Goal: Task Accomplishment & Management: Complete application form

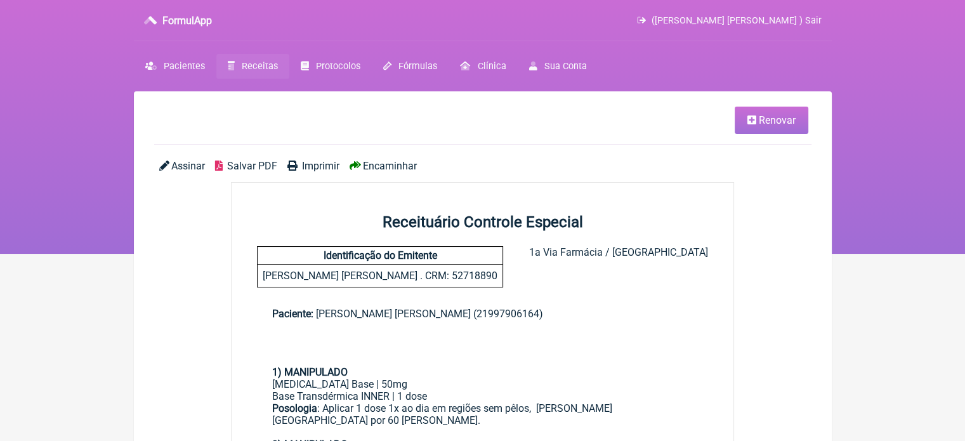
click at [247, 64] on span "Receitas" at bounding box center [260, 66] width 36 height 11
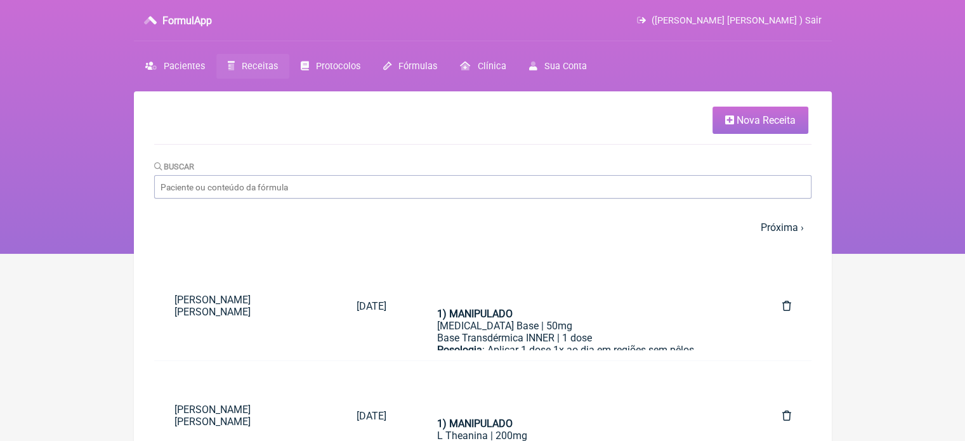
click at [734, 121] on link "Nova Receita" at bounding box center [760, 120] width 96 height 27
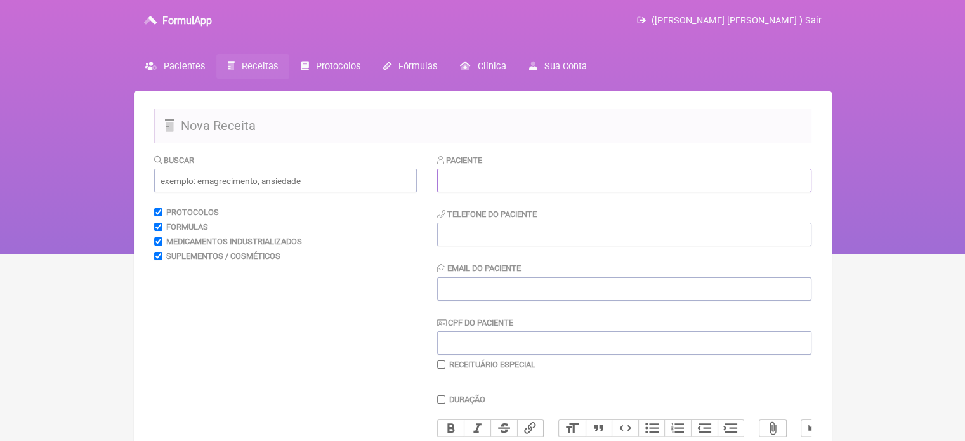
click at [536, 177] on input "text" at bounding box center [624, 180] width 374 height 23
paste input "ROSEANE KELLY PEDROSO MARQUES"
type input "ROSEANE KELLY PEDROSO MARQUES"
click at [528, 238] on input "tel" at bounding box center [624, 234] width 374 height 23
type input "21"
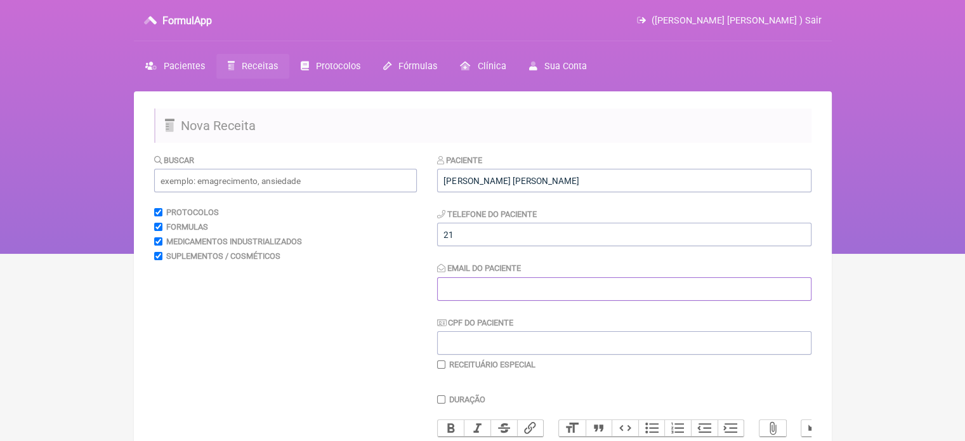
click at [510, 298] on input "Email do Paciente" at bounding box center [624, 288] width 374 height 23
type input "X@X"
click at [471, 242] on input "21" at bounding box center [624, 234] width 374 height 23
type input "21979819100"
click at [216, 179] on input "text" at bounding box center [285, 180] width 263 height 23
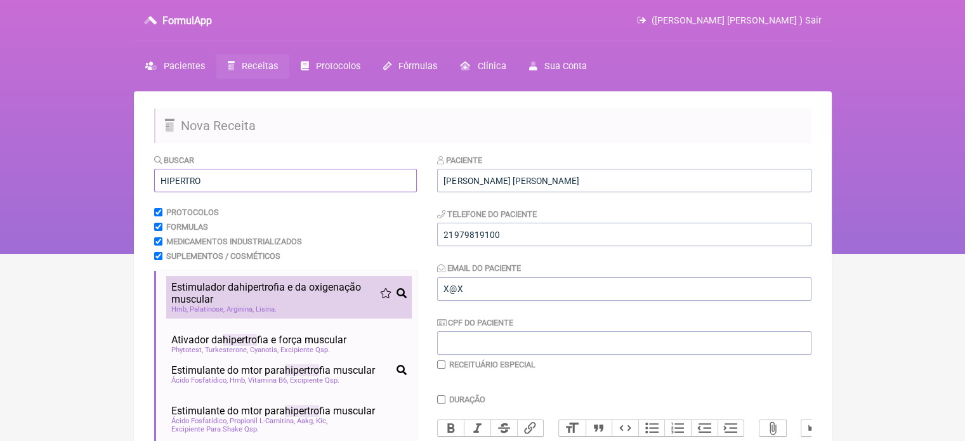
type input "HIPERTRO"
click at [291, 283] on span "Estimulador da hipertro fia e da oxigenação muscular" at bounding box center [275, 293] width 209 height 24
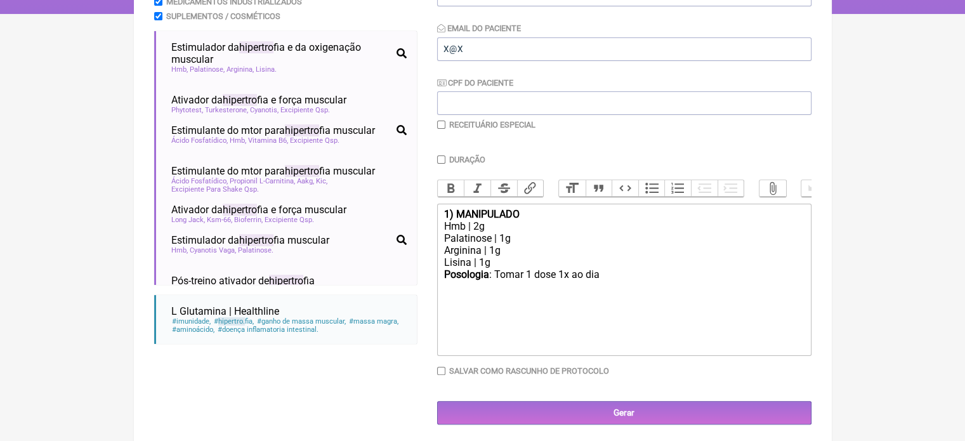
scroll to position [253, 0]
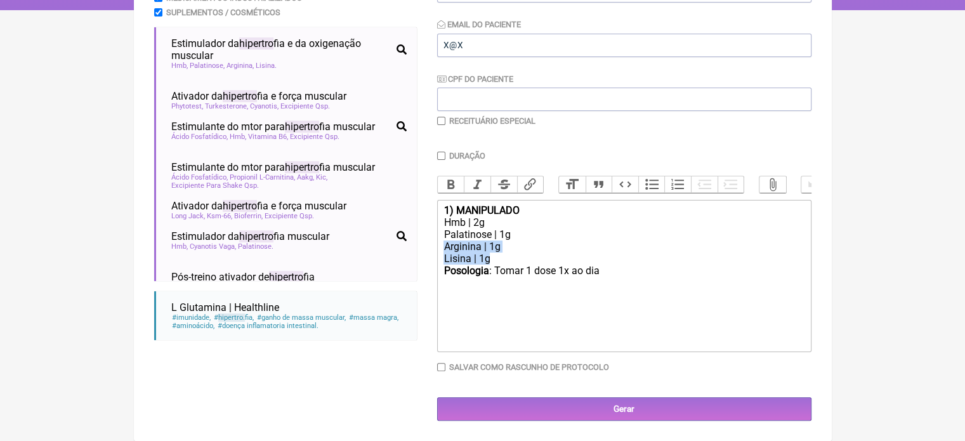
drag, startPoint x: 483, startPoint y: 261, endPoint x: 434, endPoint y: 245, distance: 51.9
click at [434, 245] on form "Buscar HIPERTRO Protocolos Formulas Medicamentos Industrializados Suplementos /…" at bounding box center [482, 165] width 657 height 511
click at [600, 283] on div "Posologia : Tomar 1 dose 1x ao dia ㅤ" at bounding box center [623, 289] width 360 height 25
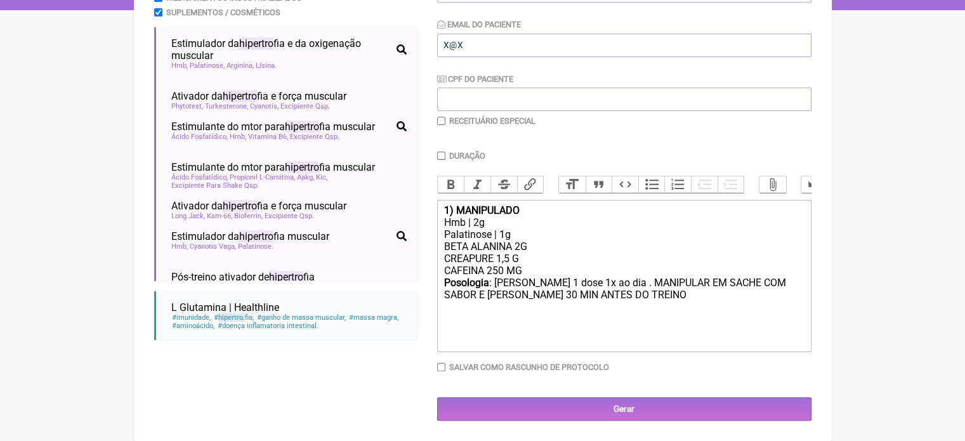
type trix-editor "<div><strong>1) MANIPULADO</strong></div><div>Hmb | 2g</div><div>Palatinose | 1…"
click at [440, 152] on input "Duração" at bounding box center [441, 156] width 8 height 8
checkbox input "true"
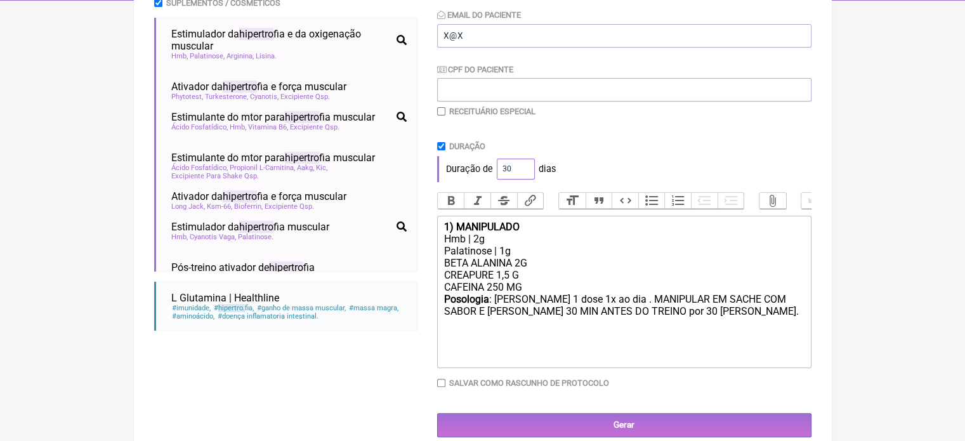
drag, startPoint x: 510, startPoint y: 169, endPoint x: 500, endPoint y: 169, distance: 10.1
click at [500, 169] on input "30" at bounding box center [516, 169] width 38 height 21
type input "60"
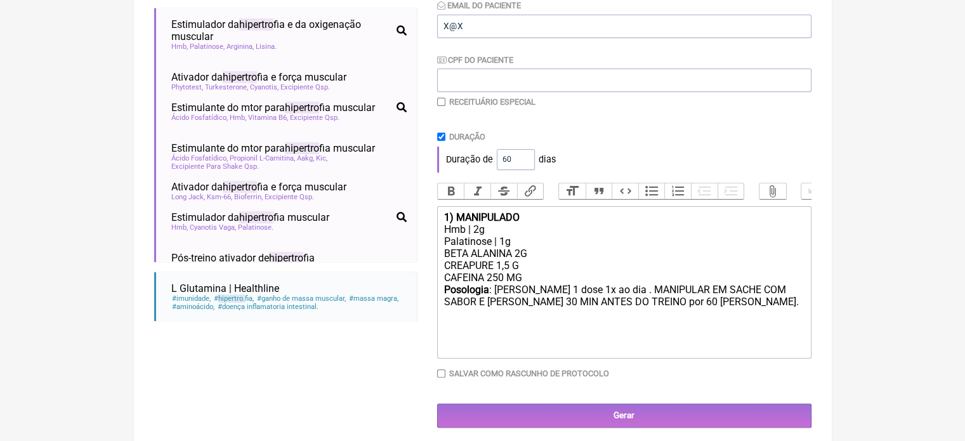
scroll to position [279, 0]
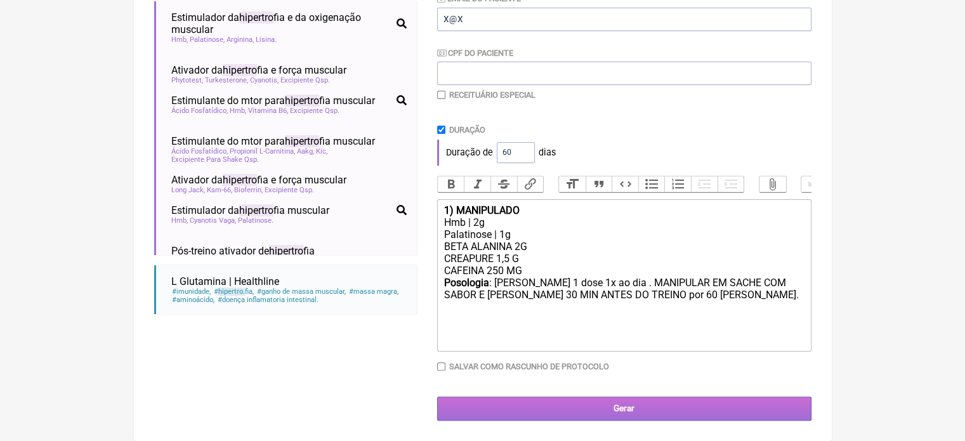
click at [633, 414] on input "Gerar" at bounding box center [624, 407] width 374 height 23
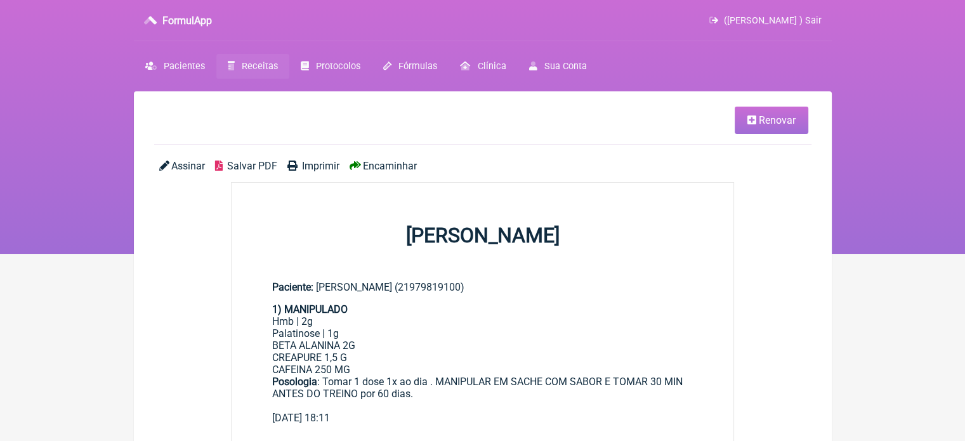
click at [311, 166] on span "Imprimir" at bounding box center [320, 166] width 37 height 12
click at [248, 62] on span "Receitas" at bounding box center [260, 66] width 36 height 11
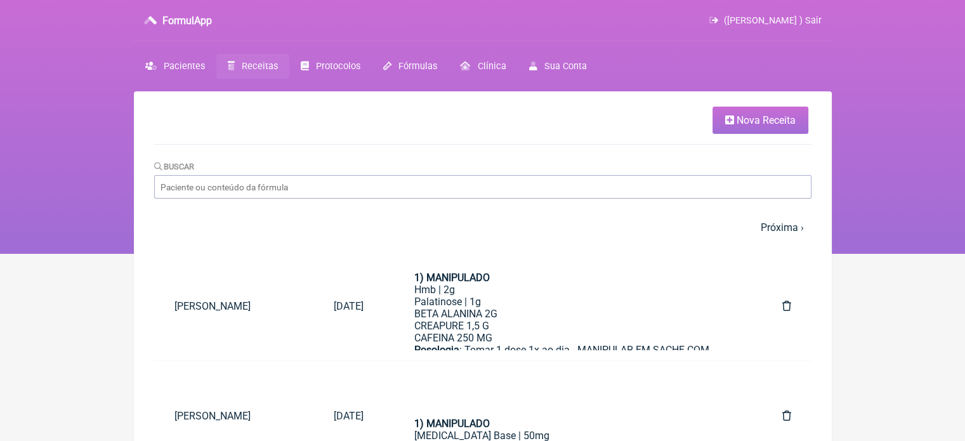
click at [249, 58] on link "Receitas" at bounding box center [252, 66] width 73 height 25
click at [728, 121] on icon at bounding box center [729, 120] width 9 height 10
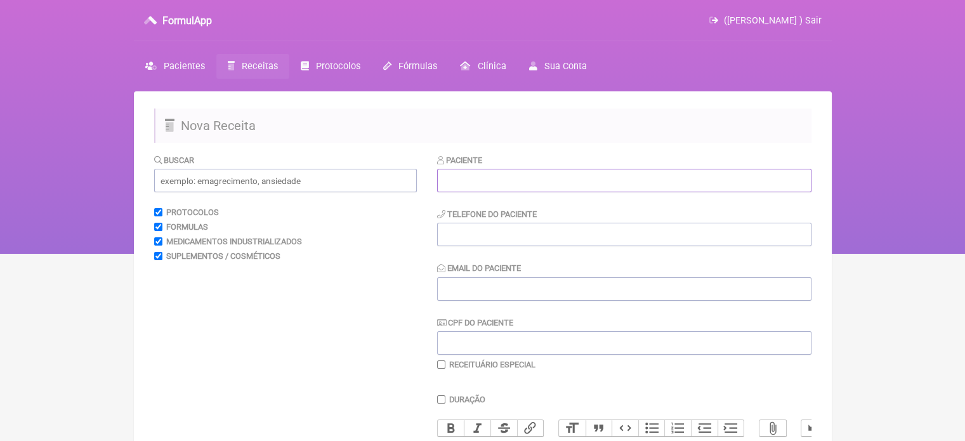
click at [462, 182] on input "text" at bounding box center [624, 180] width 374 height 23
paste input "VANESSA DE CARVALHO MARTINS"
type input "VANESSA DE CARVALHO MARTINS"
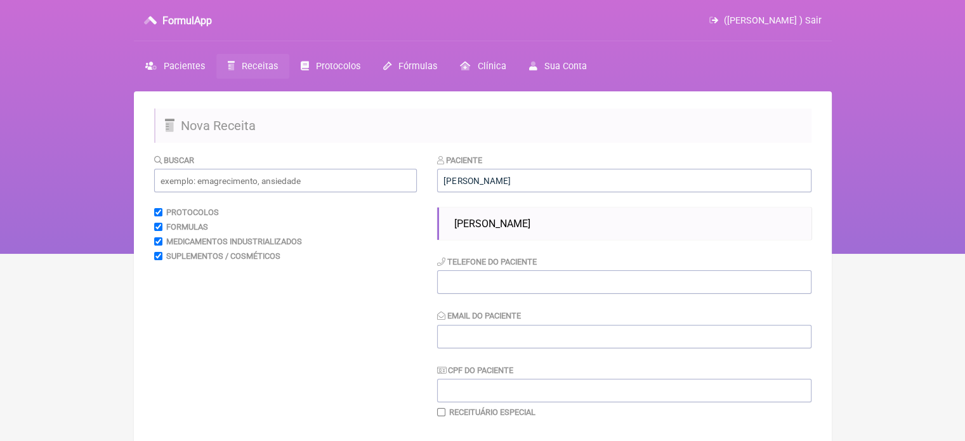
click at [472, 240] on ul "VANESSA DE CARVALHO MARTINS" at bounding box center [624, 223] width 374 height 32
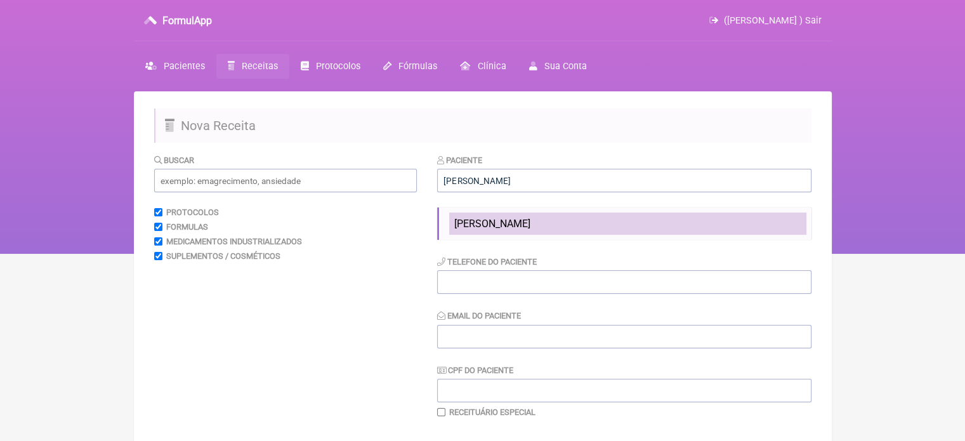
click at [477, 230] on li "VANESSA DE CARVALHO MARTINS" at bounding box center [627, 223] width 357 height 22
type input "21993621211"
type input "X@X"
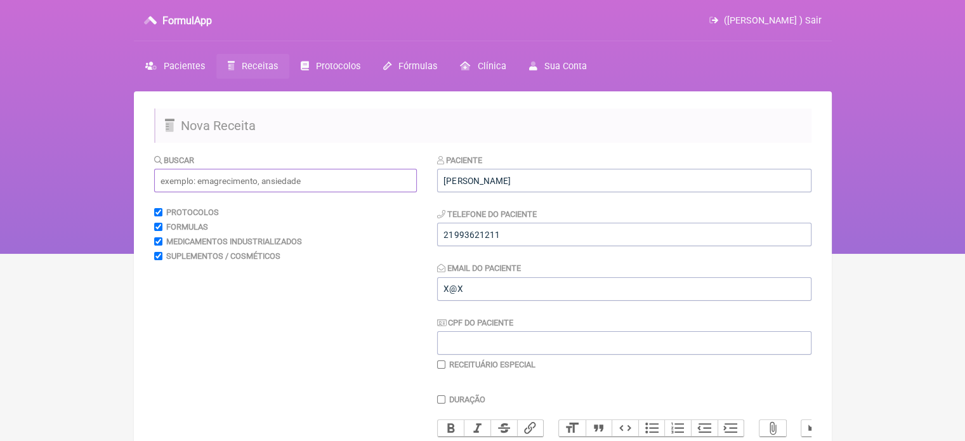
click at [253, 184] on input "text" at bounding box center [285, 180] width 263 height 23
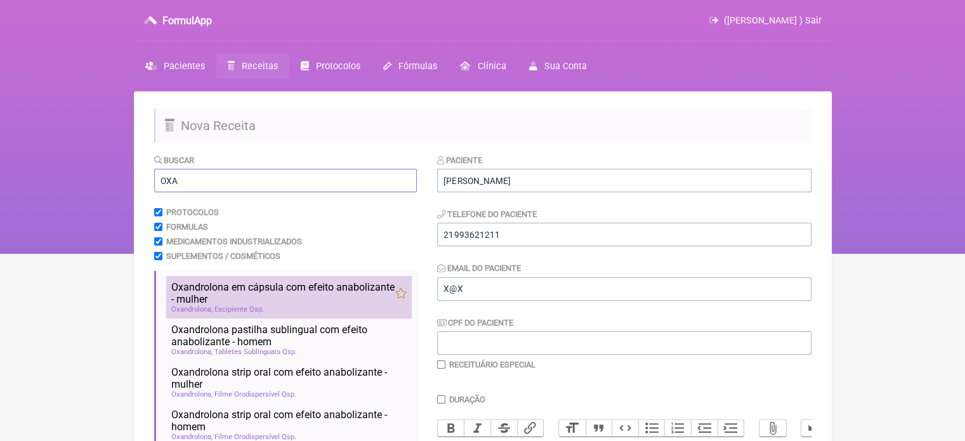
type input "OXA"
click at [270, 289] on span "Oxandrolona em cápsula com efeito anabolizante - mulher" at bounding box center [283, 293] width 224 height 24
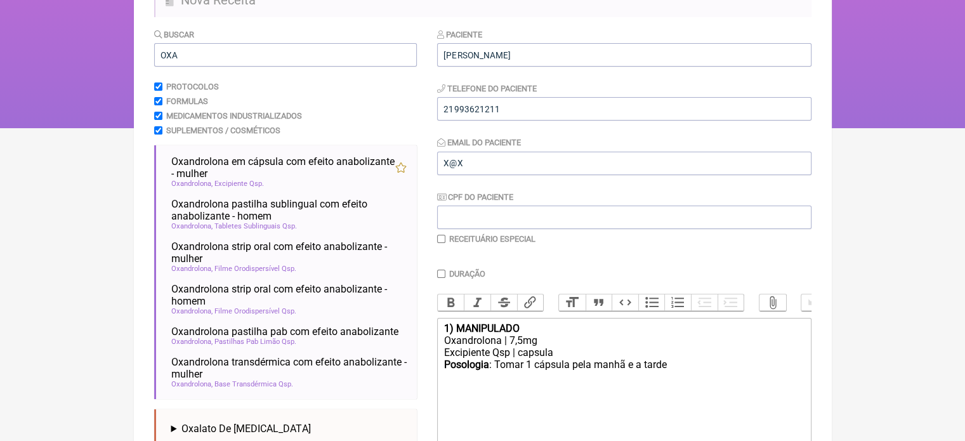
scroll to position [253, 0]
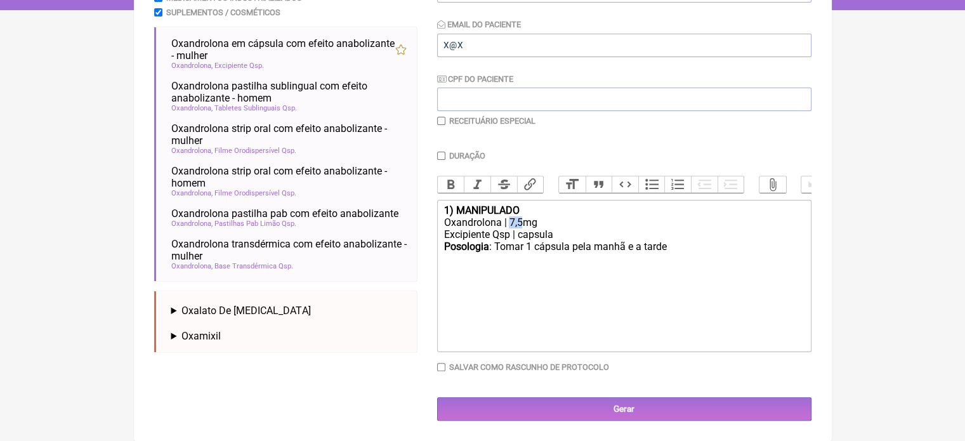
drag, startPoint x: 520, startPoint y: 220, endPoint x: 510, endPoint y: 221, distance: 10.2
click at [510, 221] on div "Oxandrolona | 7,5mg" at bounding box center [623, 222] width 360 height 12
drag, startPoint x: 663, startPoint y: 249, endPoint x: 642, endPoint y: 247, distance: 21.7
click at [642, 247] on div "Posologia : Tomar 1 cápsula pela manhã e a tarde ㅤ" at bounding box center [623, 252] width 360 height 25
type trix-editor "<div><strong>1) MANIPULADO</strong></div><div>Oxandrolona | 7mg</div><div>Excip…"
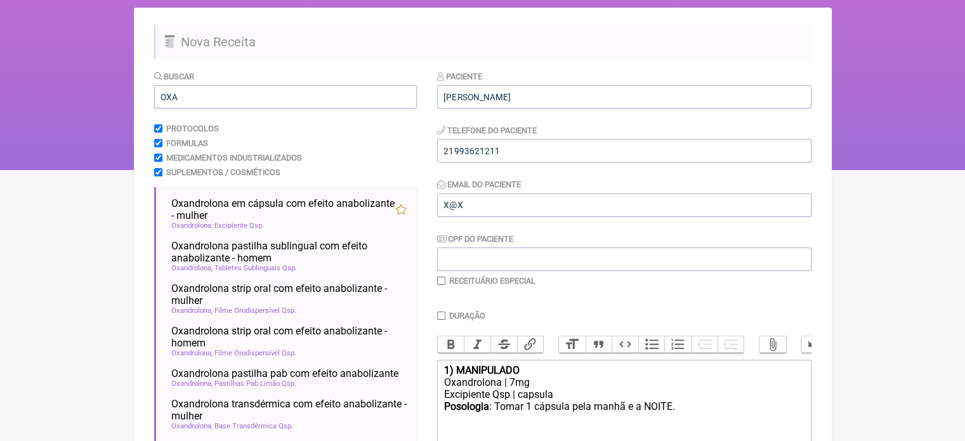
scroll to position [0, 0]
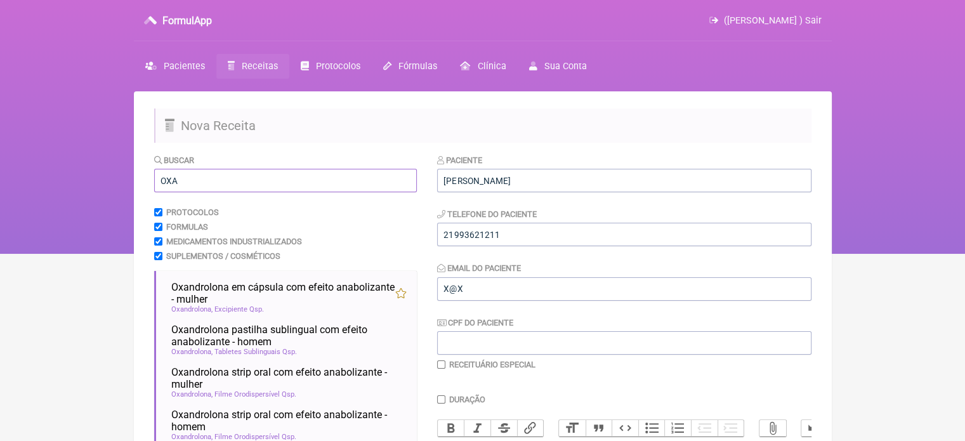
drag, startPoint x: 190, startPoint y: 179, endPoint x: 109, endPoint y: 186, distance: 80.8
click at [109, 186] on div "FormulApp (Flavio Caldas Caetano ) Sair Pacientes Receitas Protocolos Fórmulas …" at bounding box center [482, 127] width 965 height 254
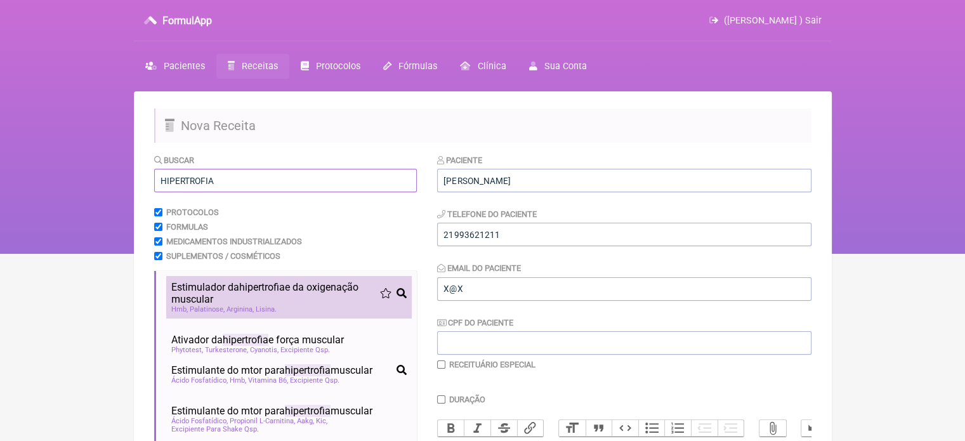
type input "HIPERTROFIA"
click at [195, 298] on span "Estimulador da hipertrofia e da oxigenação muscular" at bounding box center [275, 293] width 209 height 24
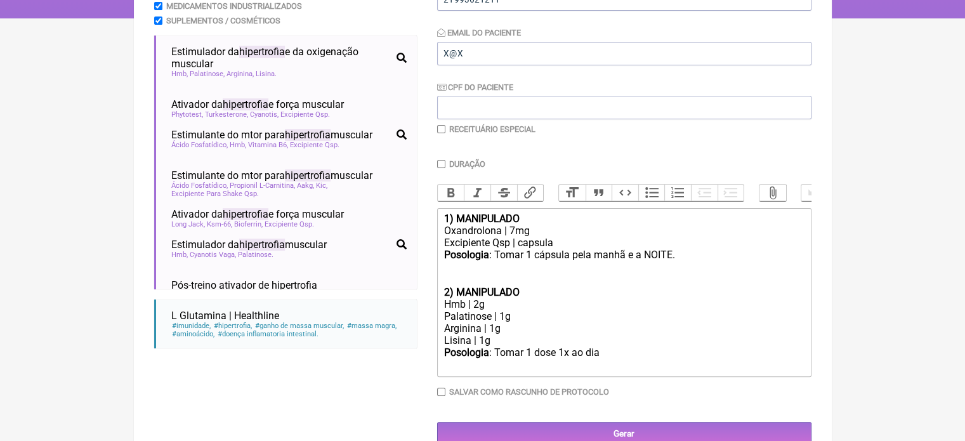
scroll to position [271, 0]
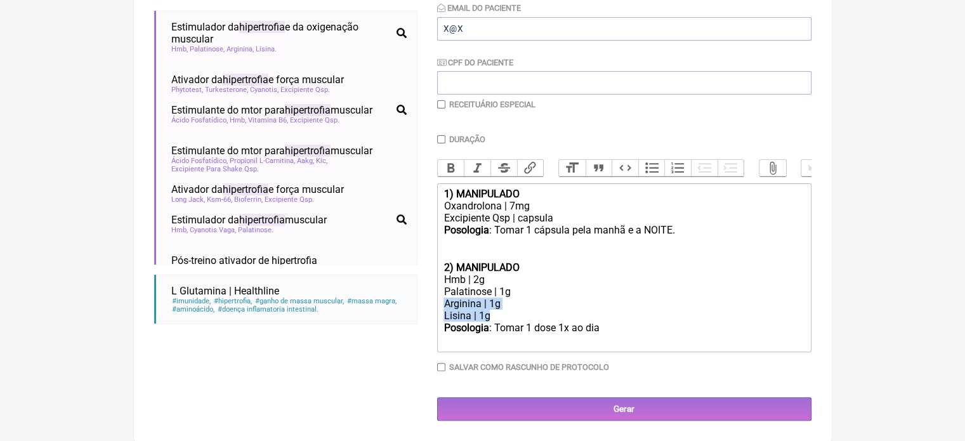
drag, startPoint x: 497, startPoint y: 318, endPoint x: 434, endPoint y: 303, distance: 64.6
click at [434, 303] on form "Buscar HIPERTROFIA Protocolos Formulas Medicamentos Industrializados Suplemento…" at bounding box center [482, 156] width 657 height 527
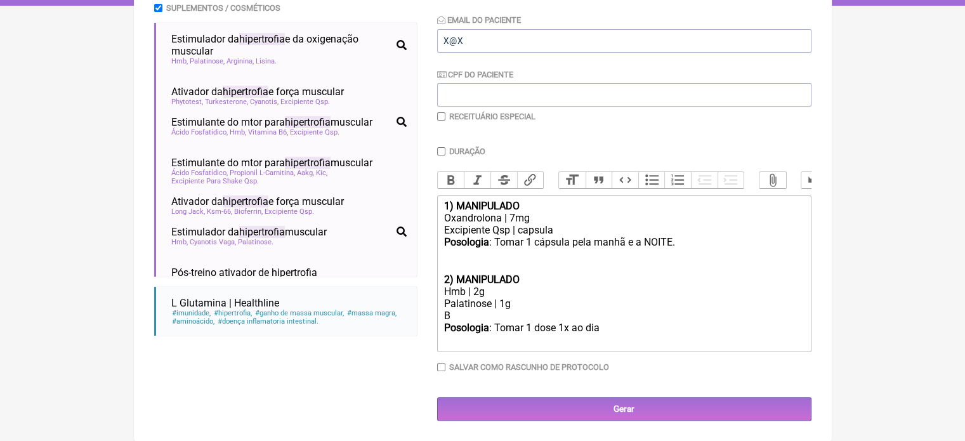
scroll to position [259, 0]
click at [477, 288] on div "Hmb | 2g" at bounding box center [623, 291] width 360 height 12
click at [538, 320] on div "BETA ALANINA 2G" at bounding box center [623, 315] width 360 height 12
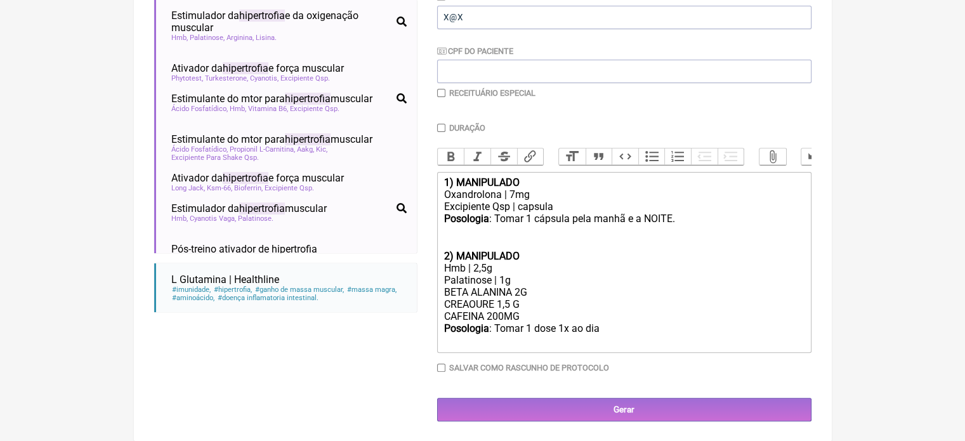
click at [597, 341] on div "Posologia : Tomar 1 dose 1x ao dia ㅤ" at bounding box center [623, 334] width 360 height 25
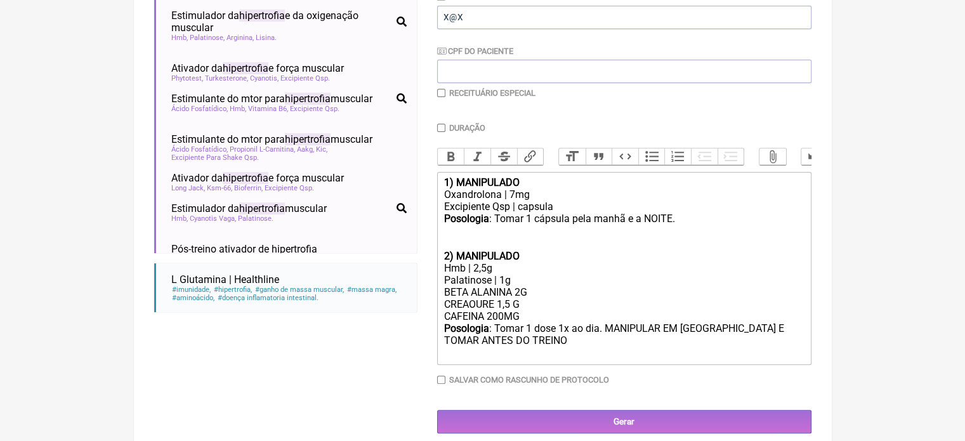
type trix-editor "<div><strong>1) MANIPULADO</strong></div><div>Oxandrolona | 7mg</div><div>Excip…"
click at [439, 89] on input "checkbox" at bounding box center [441, 93] width 8 height 8
checkbox input "true"
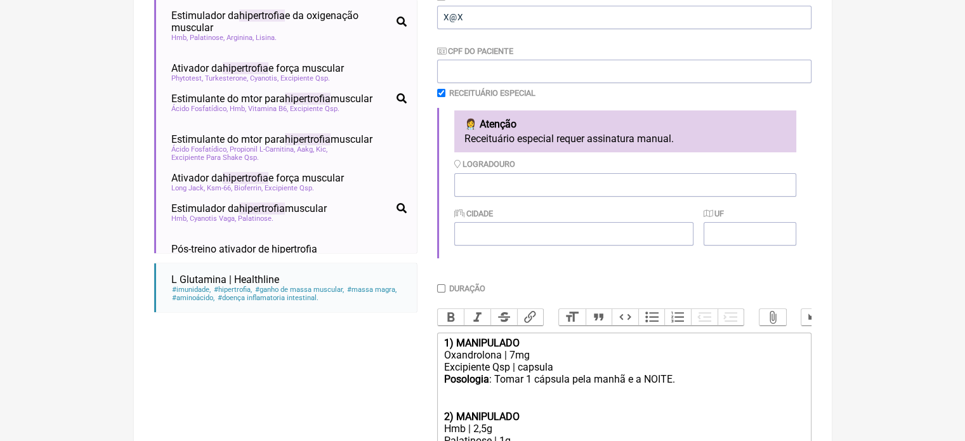
click at [443, 290] on input "Duração" at bounding box center [441, 288] width 8 height 8
checkbox input "true"
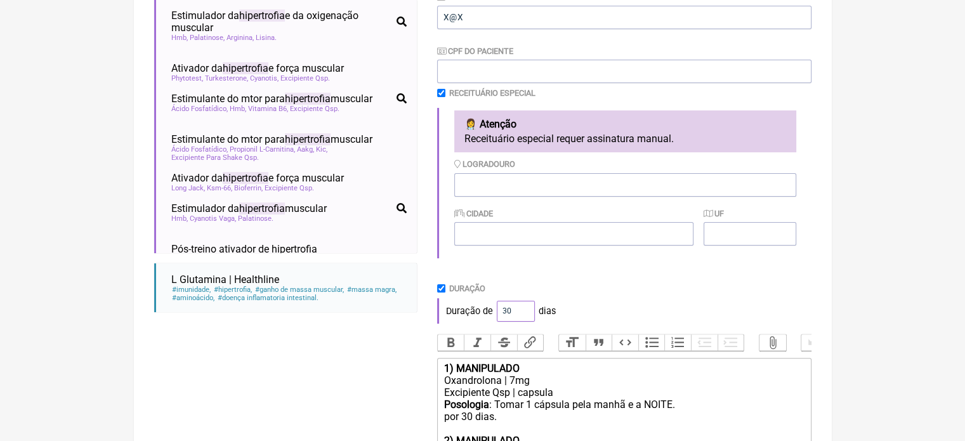
drag, startPoint x: 511, startPoint y: 311, endPoint x: 482, endPoint y: 314, distance: 28.7
click at [483, 315] on div "Duração de 30 dias" at bounding box center [624, 310] width 374 height 25
type input "60"
click at [642, 304] on div "Duração de 60 dias" at bounding box center [624, 310] width 374 height 25
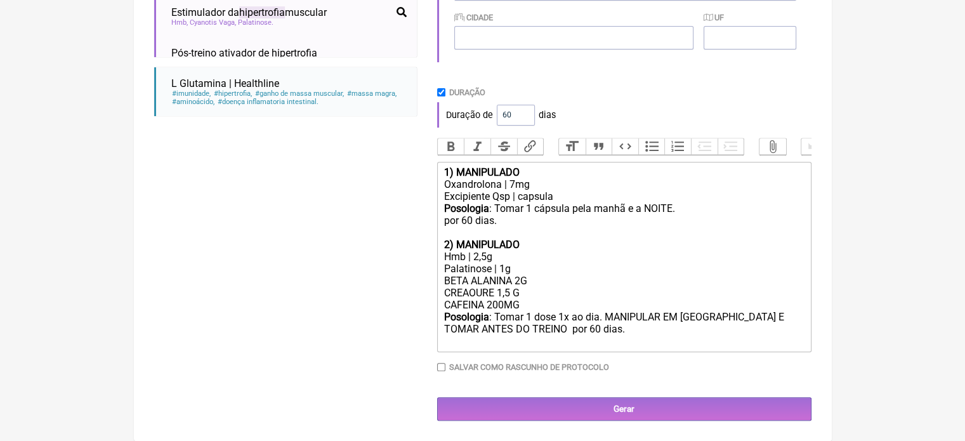
scroll to position [481, 0]
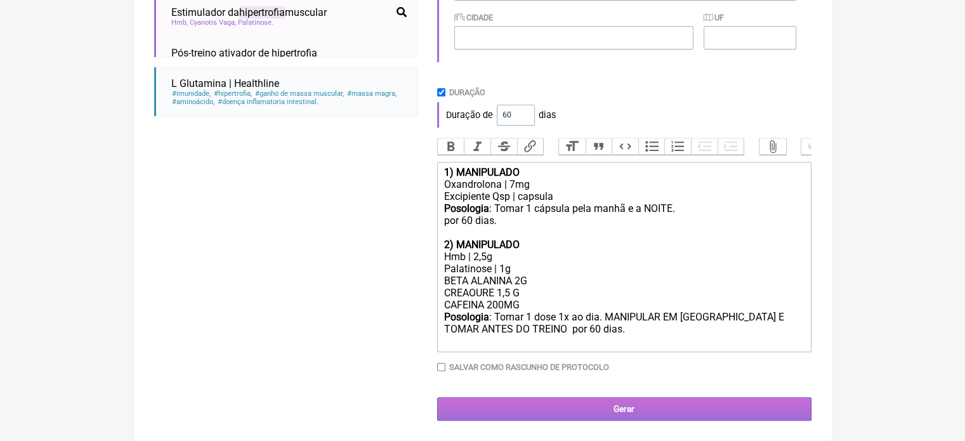
click at [621, 408] on input "Gerar" at bounding box center [624, 408] width 374 height 23
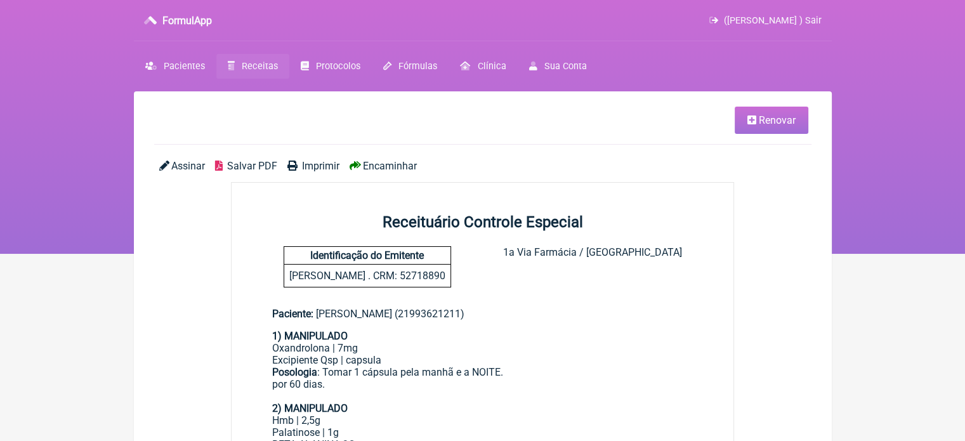
click at [329, 166] on span "Imprimir" at bounding box center [320, 166] width 37 height 12
click at [256, 67] on span "Receitas" at bounding box center [260, 66] width 36 height 11
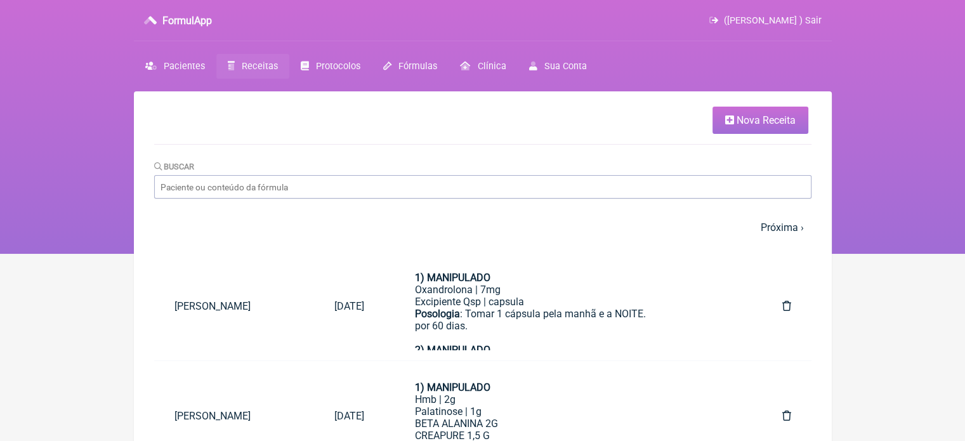
click at [749, 109] on link "Nova Receita" at bounding box center [760, 120] width 96 height 27
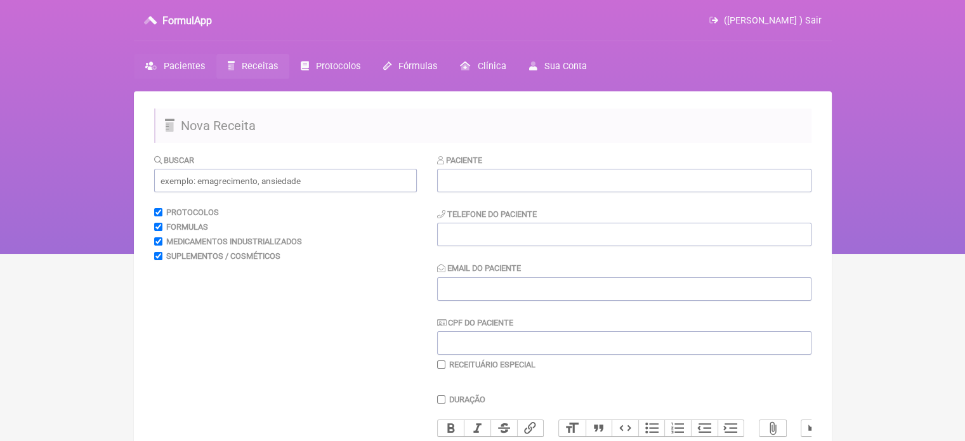
click at [188, 61] on span "Pacientes" at bounding box center [184, 66] width 41 height 11
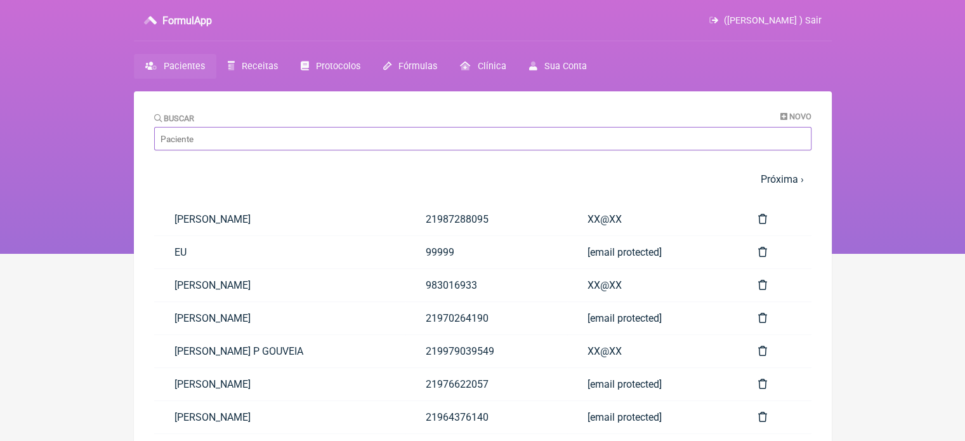
click at [235, 150] on input "Buscar" at bounding box center [482, 138] width 657 height 23
paste input "[PERSON_NAME]"
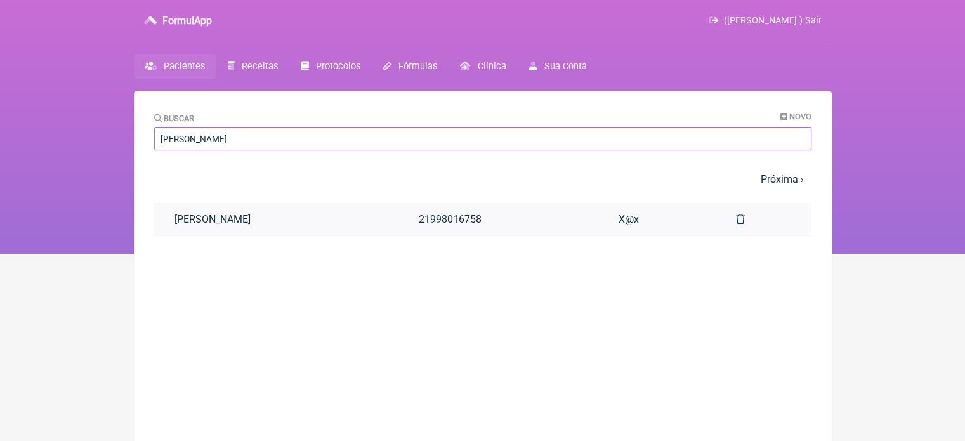
type input "[PERSON_NAME]"
click at [257, 222] on link "[PERSON_NAME]" at bounding box center [276, 219] width 245 height 32
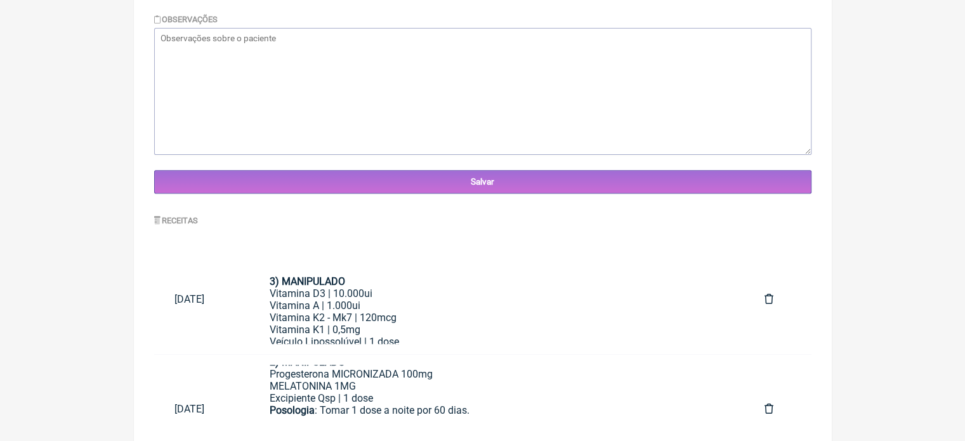
scroll to position [488, 0]
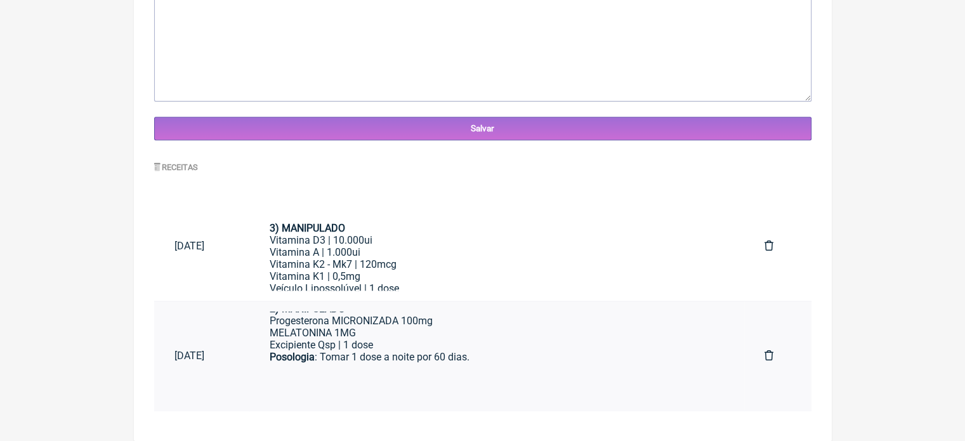
click at [460, 346] on div "Excipiente Qsp | 1 dose" at bounding box center [497, 345] width 454 height 12
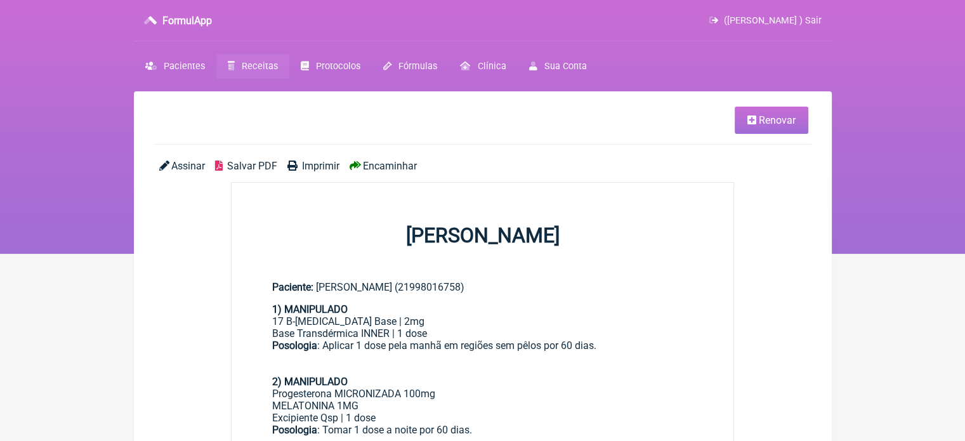
click at [786, 118] on span "Renovar" at bounding box center [777, 120] width 37 height 12
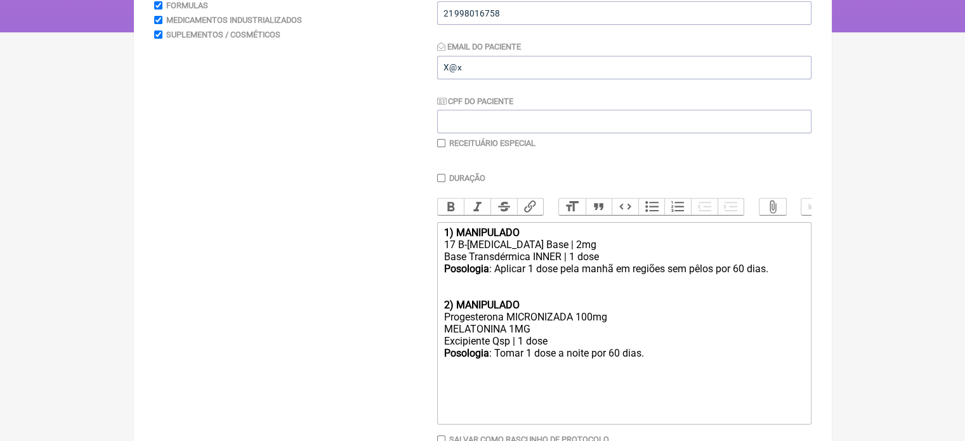
scroll to position [244, 0]
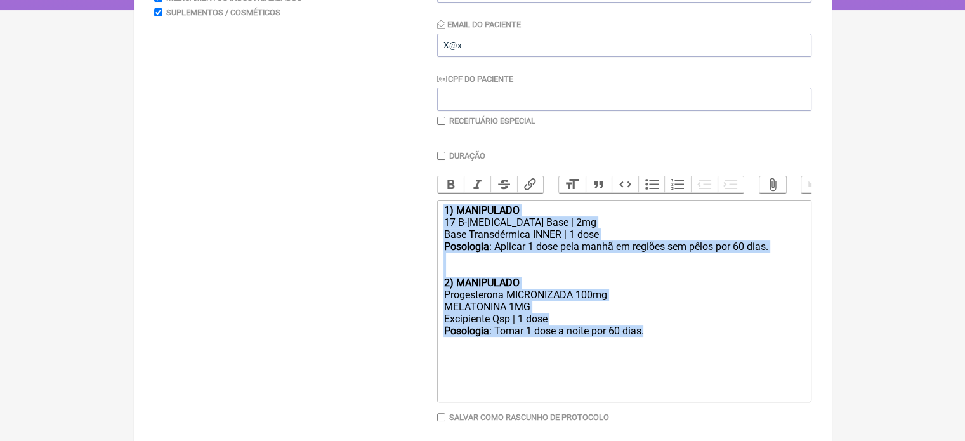
drag, startPoint x: 671, startPoint y: 344, endPoint x: 421, endPoint y: 220, distance: 279.1
click at [421, 220] on form "Buscar Protocolos Formulas Medicamentos Industrializados Suplementos / Cosmétic…" at bounding box center [482, 190] width 657 height 561
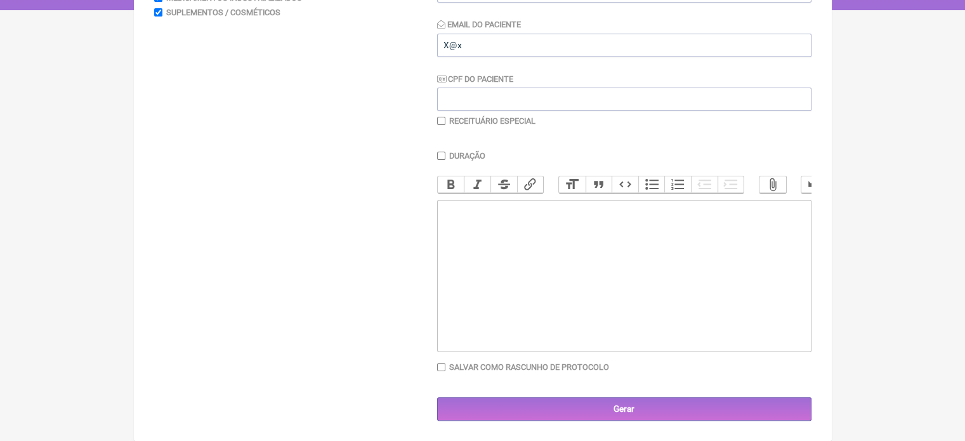
type trix-editor "<div><br><br><br><br></div><div><br><br></div>"
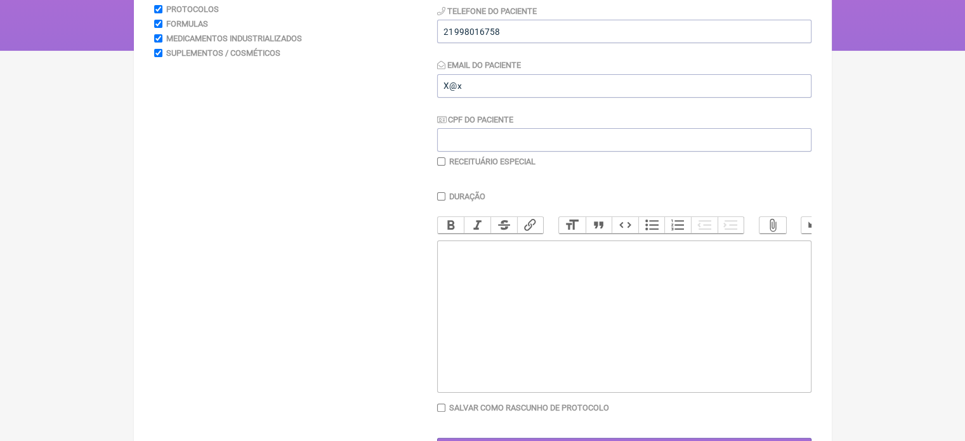
scroll to position [0, 0]
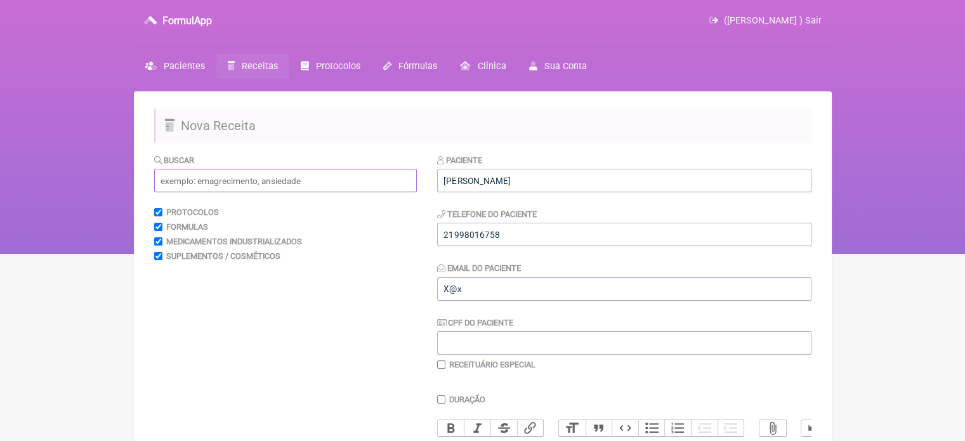
click at [215, 172] on input "text" at bounding box center [285, 180] width 263 height 23
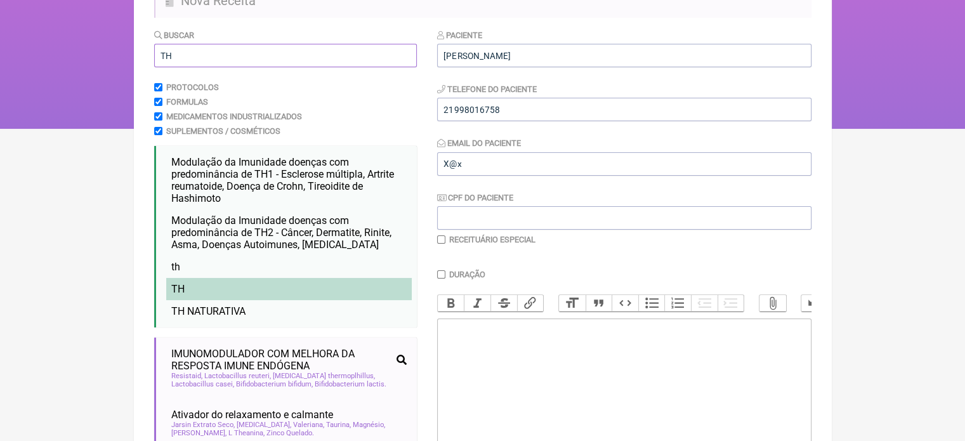
scroll to position [127, 0]
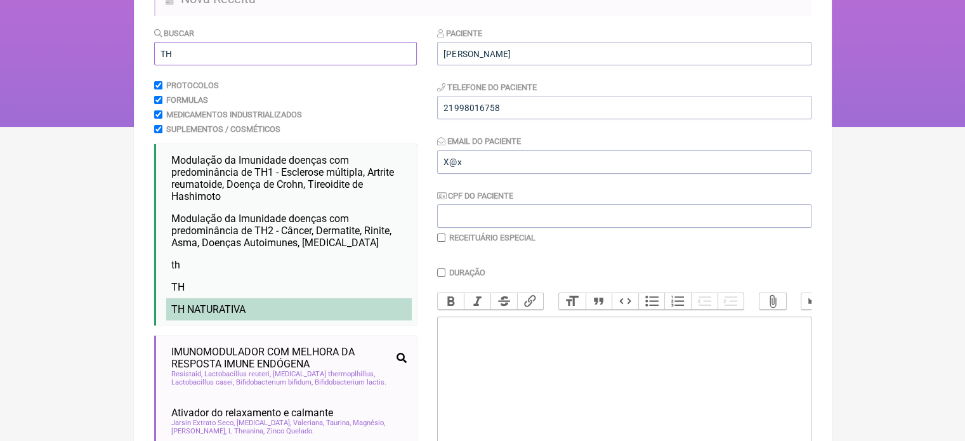
type input "TH"
click at [255, 308] on li "TH NATURATIVA" at bounding box center [288, 309] width 245 height 22
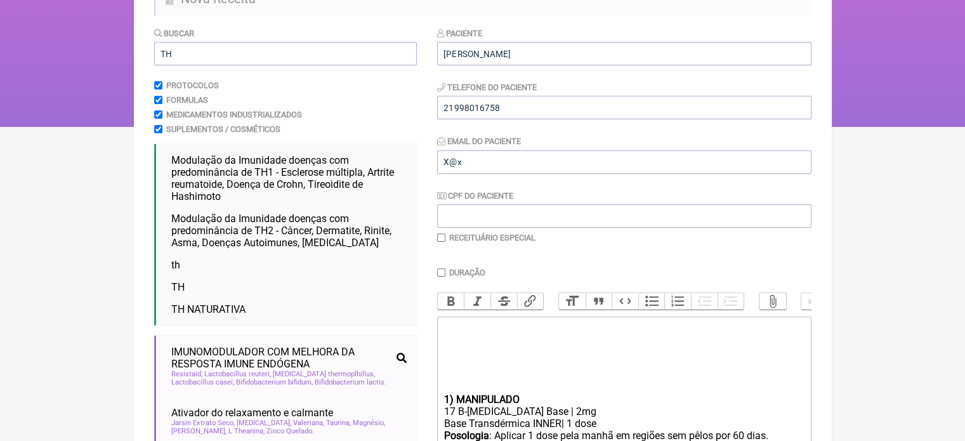
click at [444, 238] on input "checkbox" at bounding box center [441, 237] width 8 height 8
checkbox input "true"
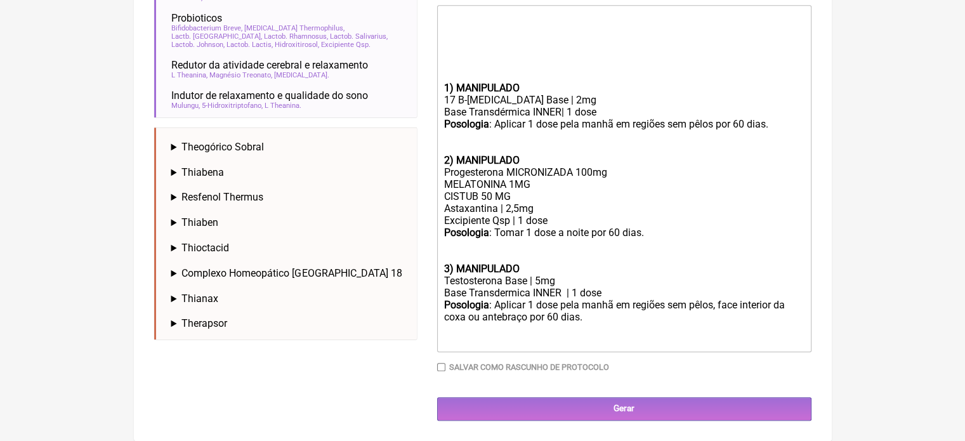
scroll to position [613, 0]
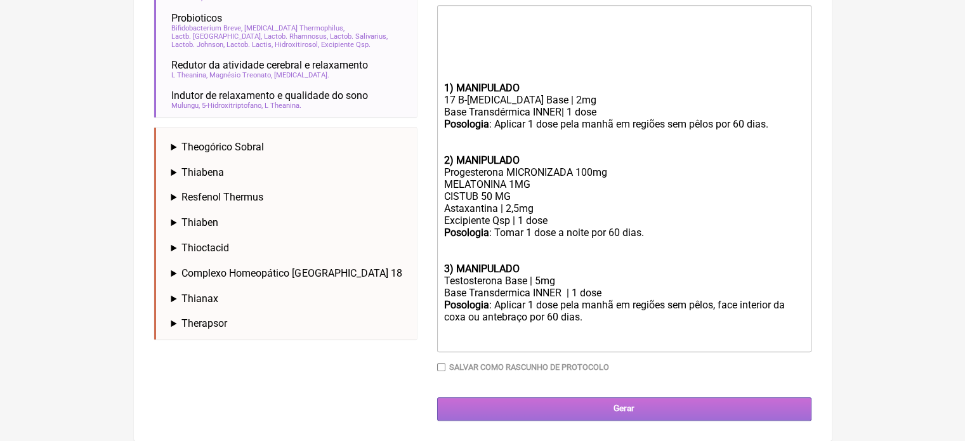
click at [594, 401] on input "Gerar" at bounding box center [624, 408] width 374 height 23
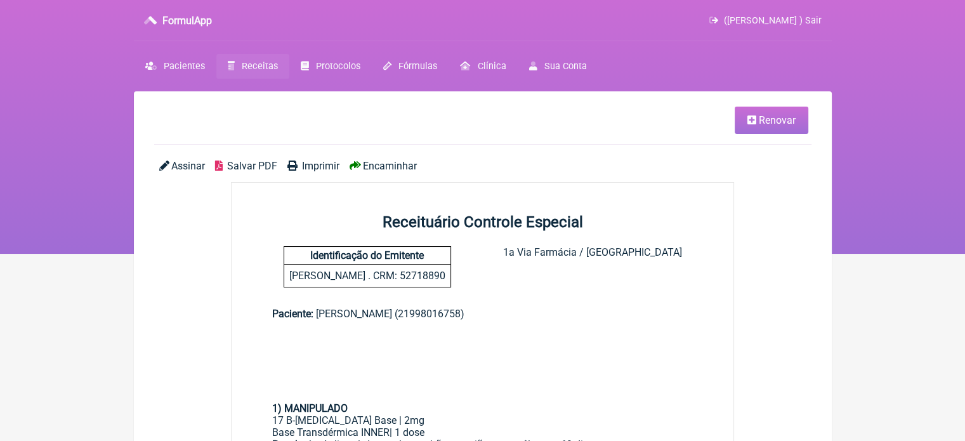
click at [311, 164] on span "Imprimir" at bounding box center [320, 166] width 37 height 12
click at [306, 164] on span "Imprimir" at bounding box center [320, 166] width 37 height 12
click at [311, 167] on span "Imprimir" at bounding box center [320, 166] width 37 height 12
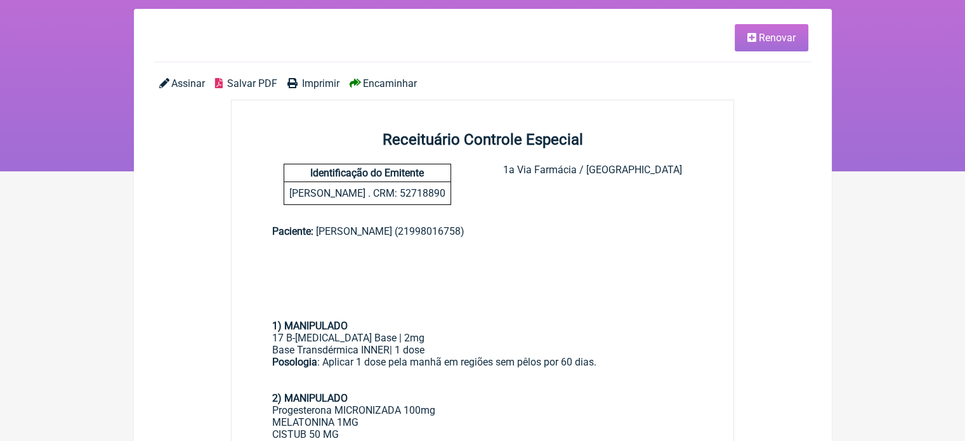
scroll to position [63, 0]
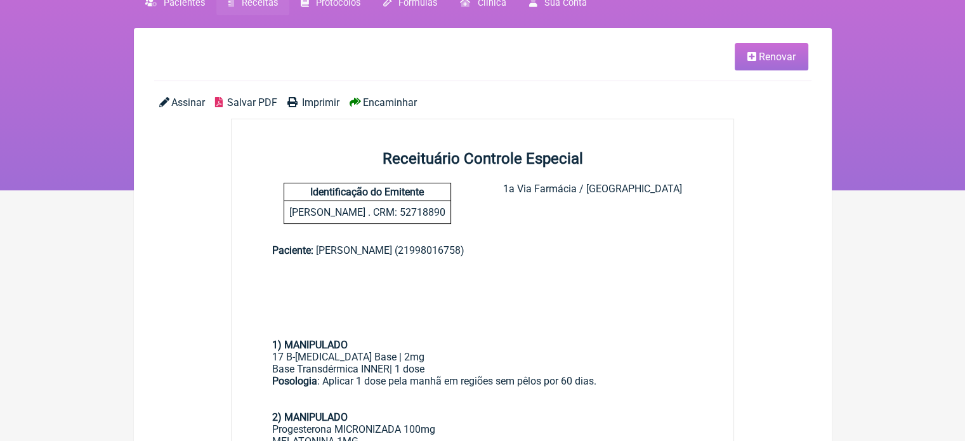
click at [320, 103] on span "Imprimir" at bounding box center [320, 102] width 37 height 12
